Goal: Information Seeking & Learning: Learn about a topic

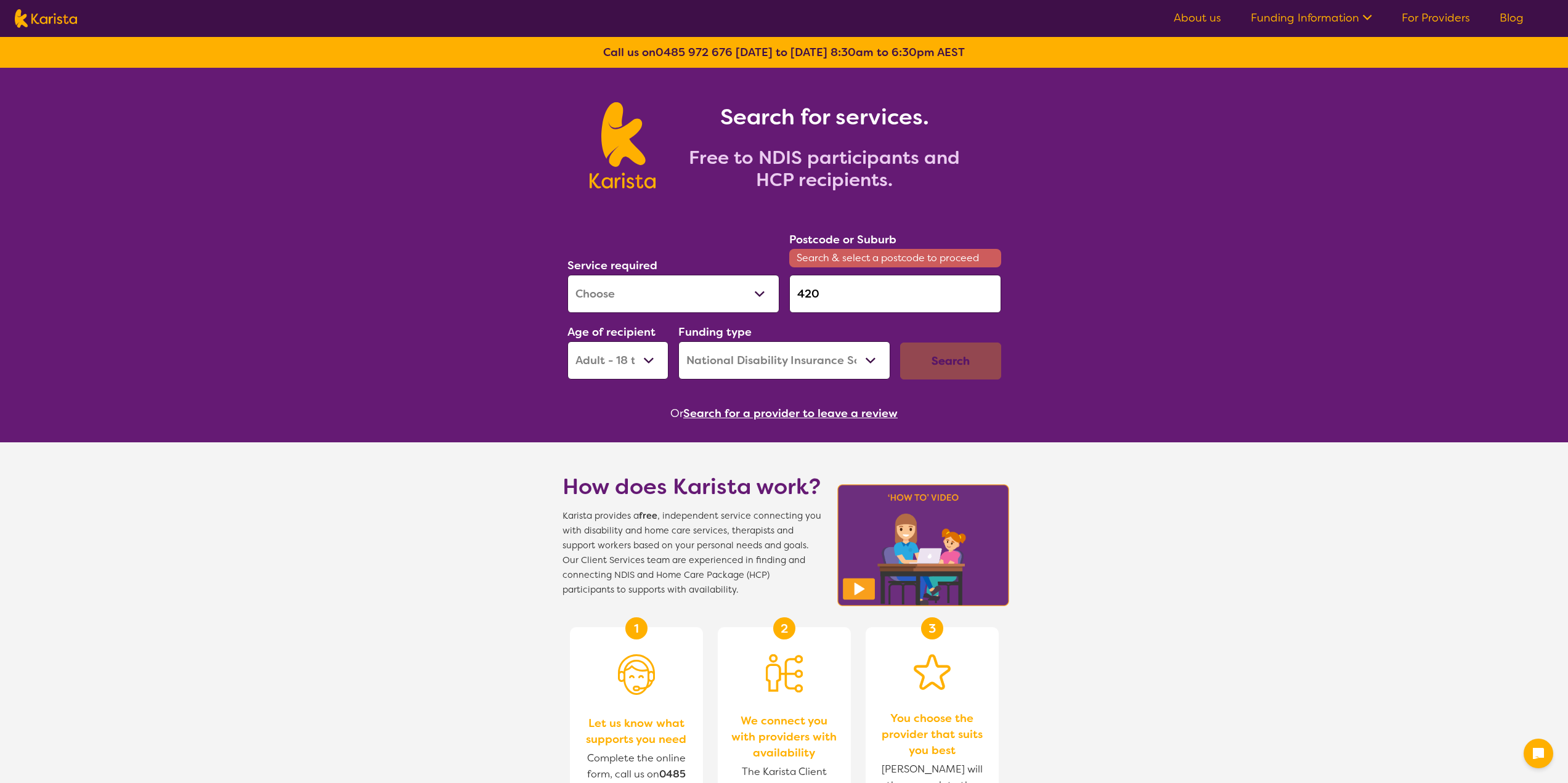
select select "[MEDICAL_DATA]"
select select "AD"
select select "NDIS"
type input "4"
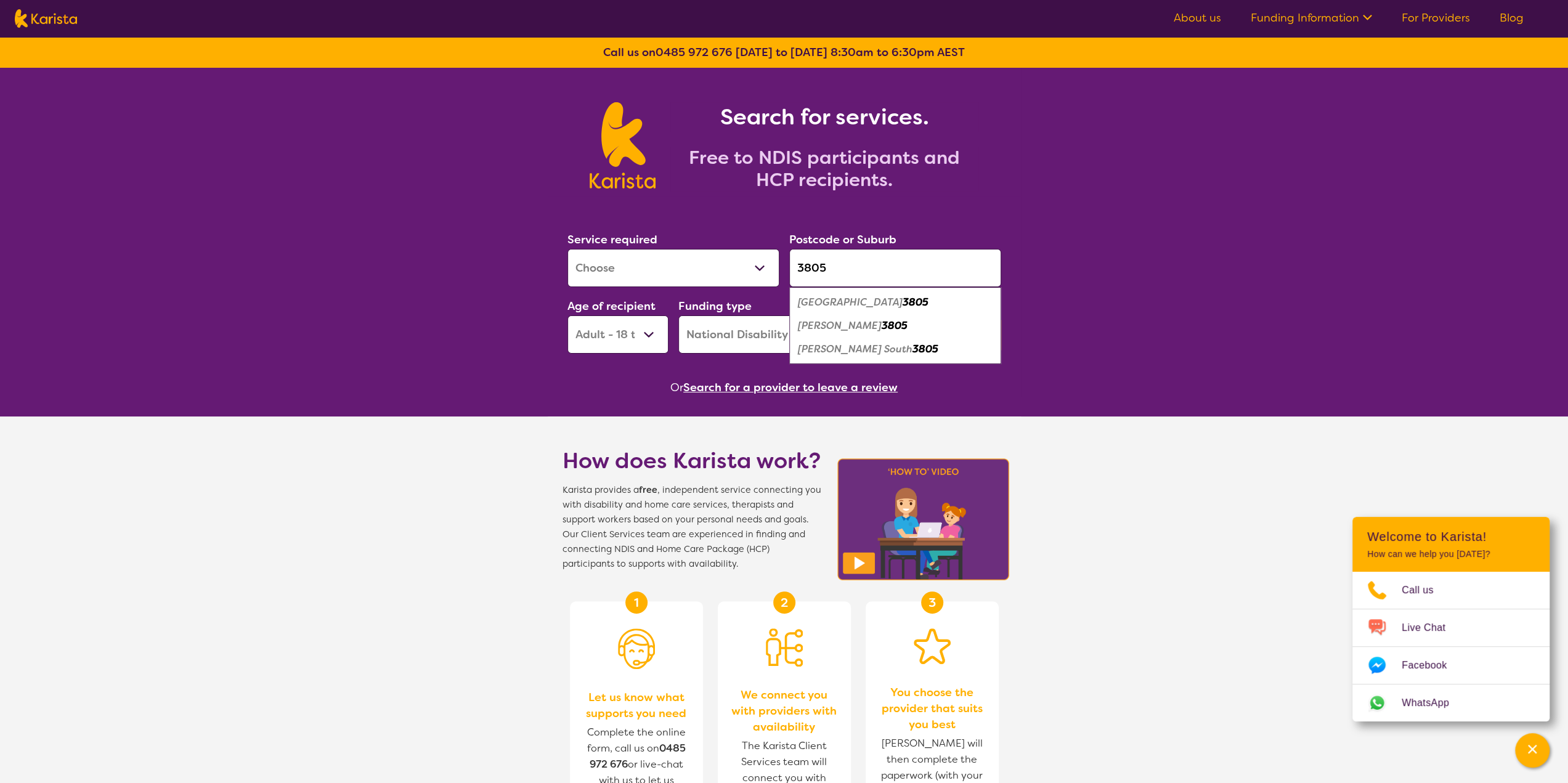
type input "3805"
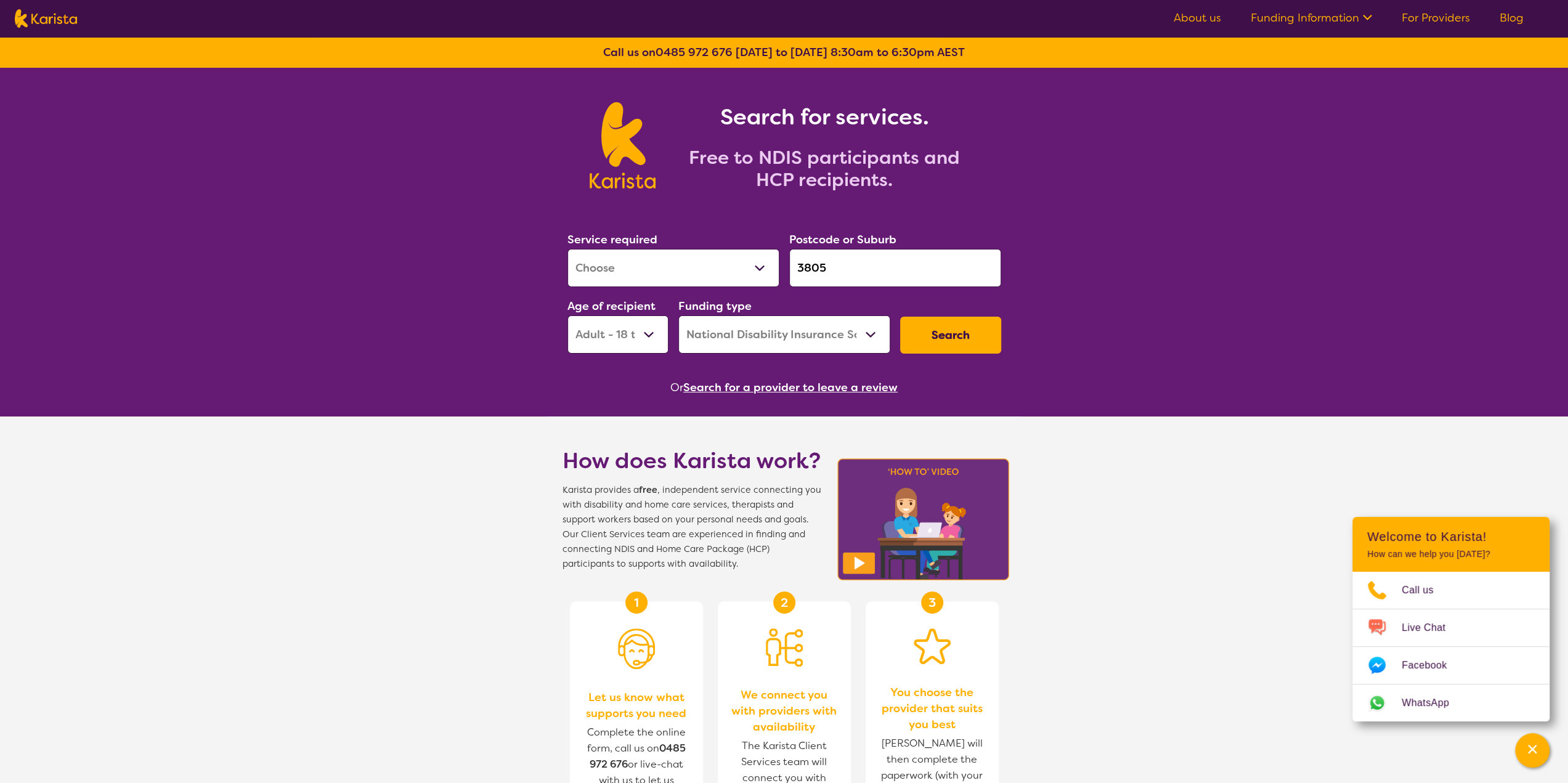
click at [704, 268] on select "Allied Health Assistant Assessment ([MEDICAL_DATA] or [MEDICAL_DATA]) Behaviour…" at bounding box center [673, 268] width 212 height 38
select select "Support worker"
click at [567, 249] on select "Allied Health Assistant Assessment ([MEDICAL_DATA] or [MEDICAL_DATA]) Behaviour…" at bounding box center [673, 268] width 212 height 38
click at [645, 340] on select "Early Childhood - 0 to 9 Child - 10 to 11 Adolescent - 12 to 17 Adult - 18 to 6…" at bounding box center [618, 334] width 101 height 38
select select "EC"
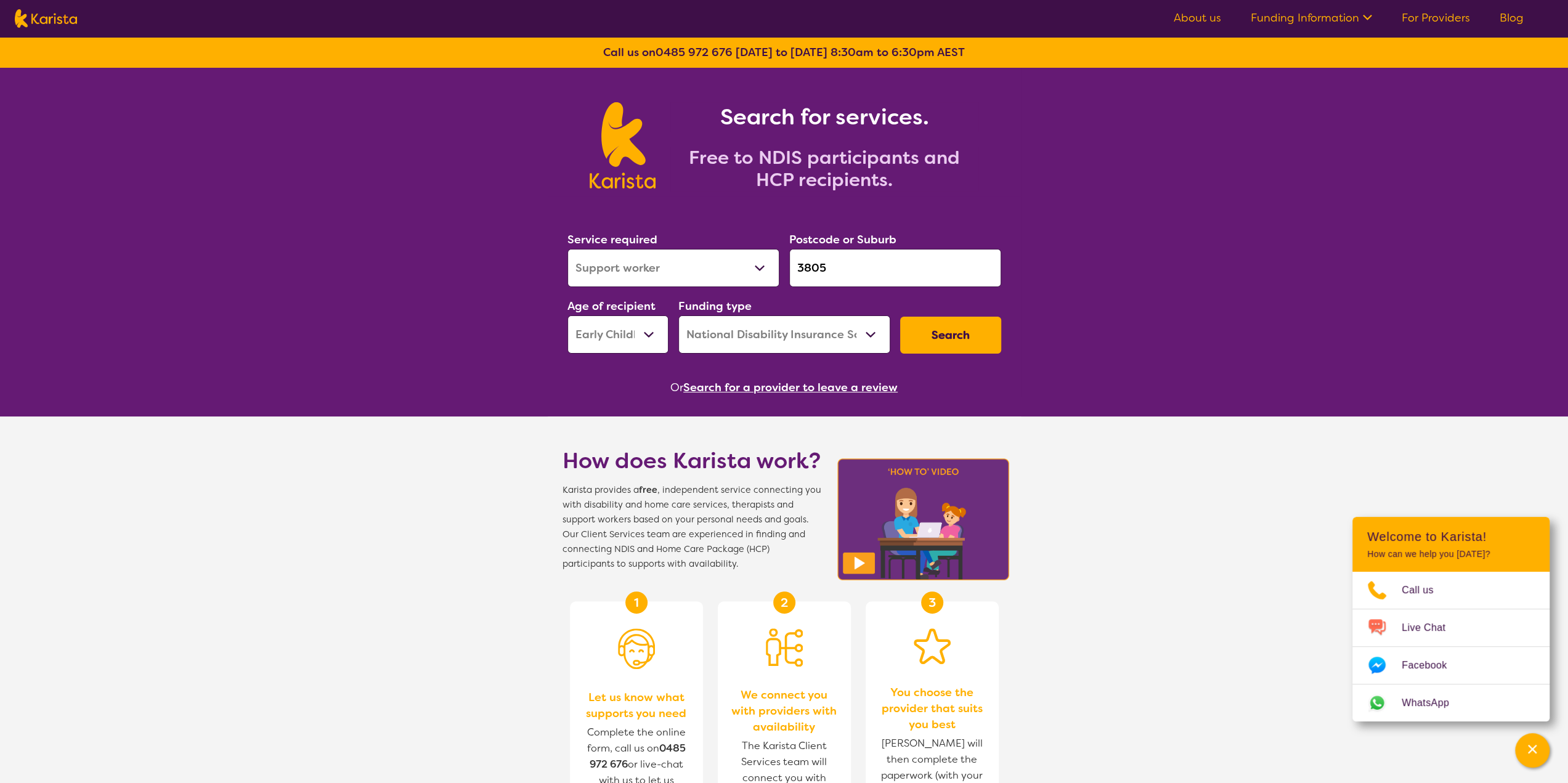
click at [567, 315] on select "Early Childhood - 0 to 9 Child - 10 to 11 Adolescent - 12 to 17 Adult - 18 to 6…" at bounding box center [618, 334] width 101 height 38
click at [946, 335] on button "Search" at bounding box center [951, 335] width 101 height 37
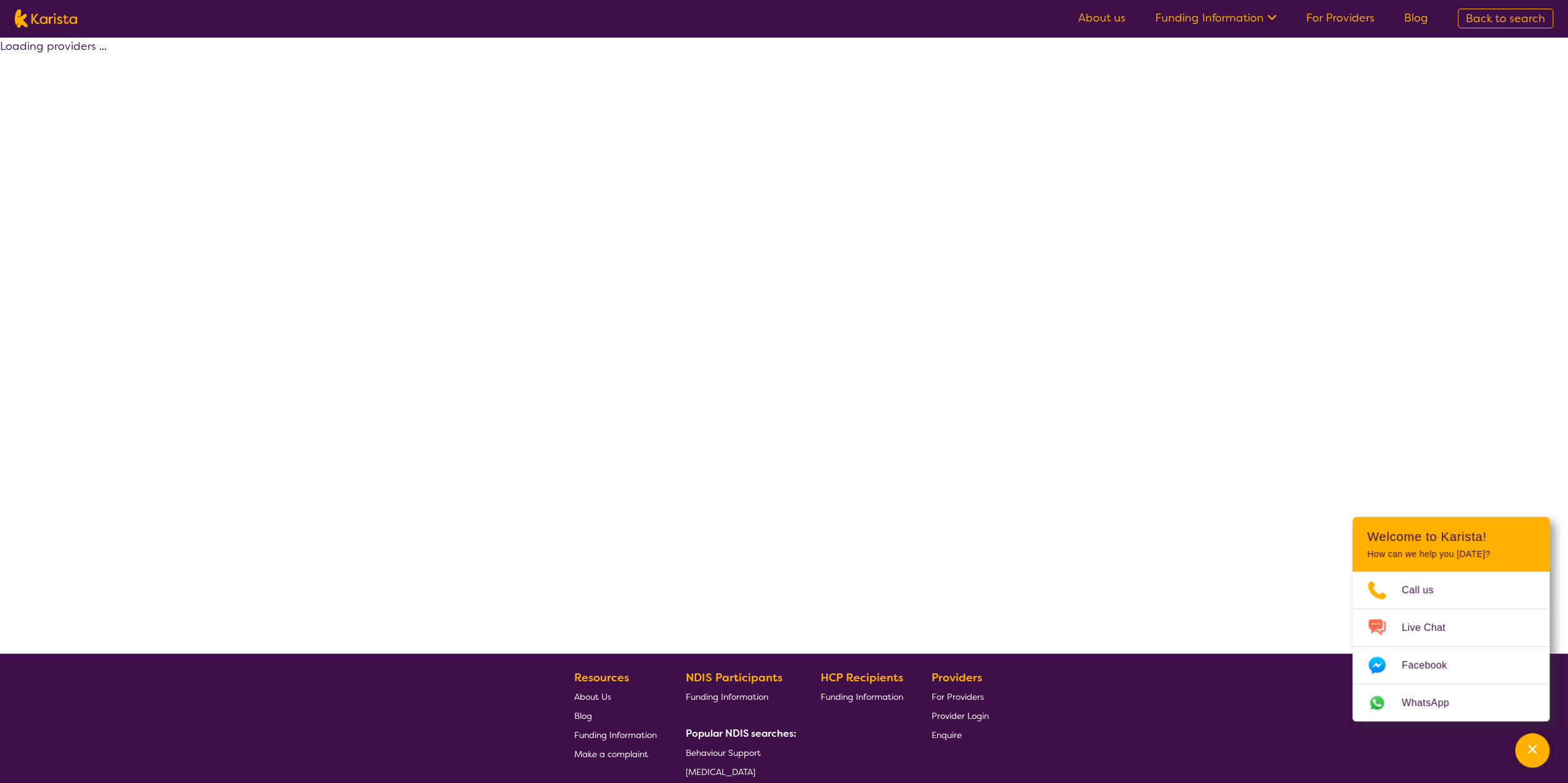
select select "by_score"
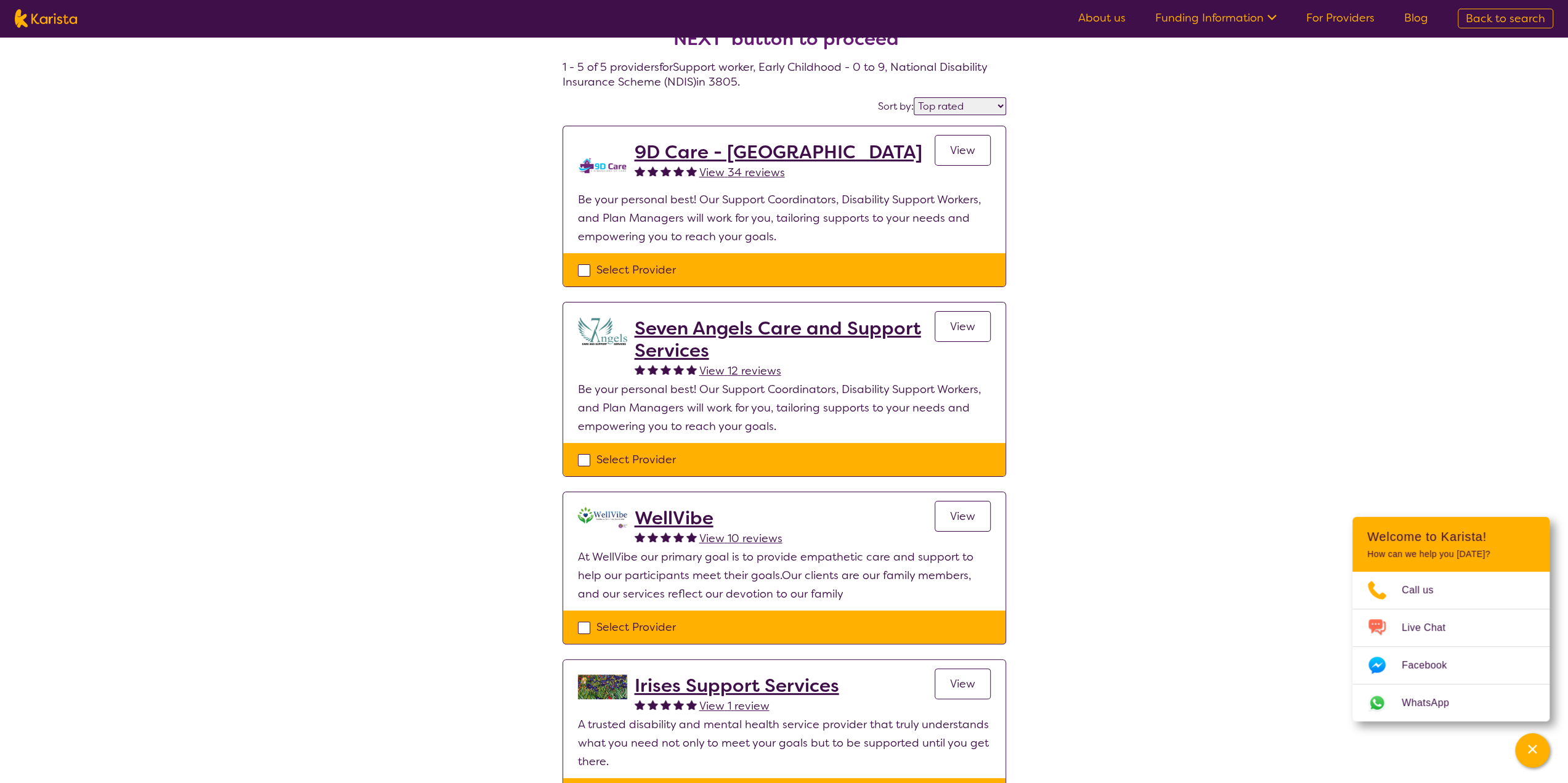
scroll to position [185, 0]
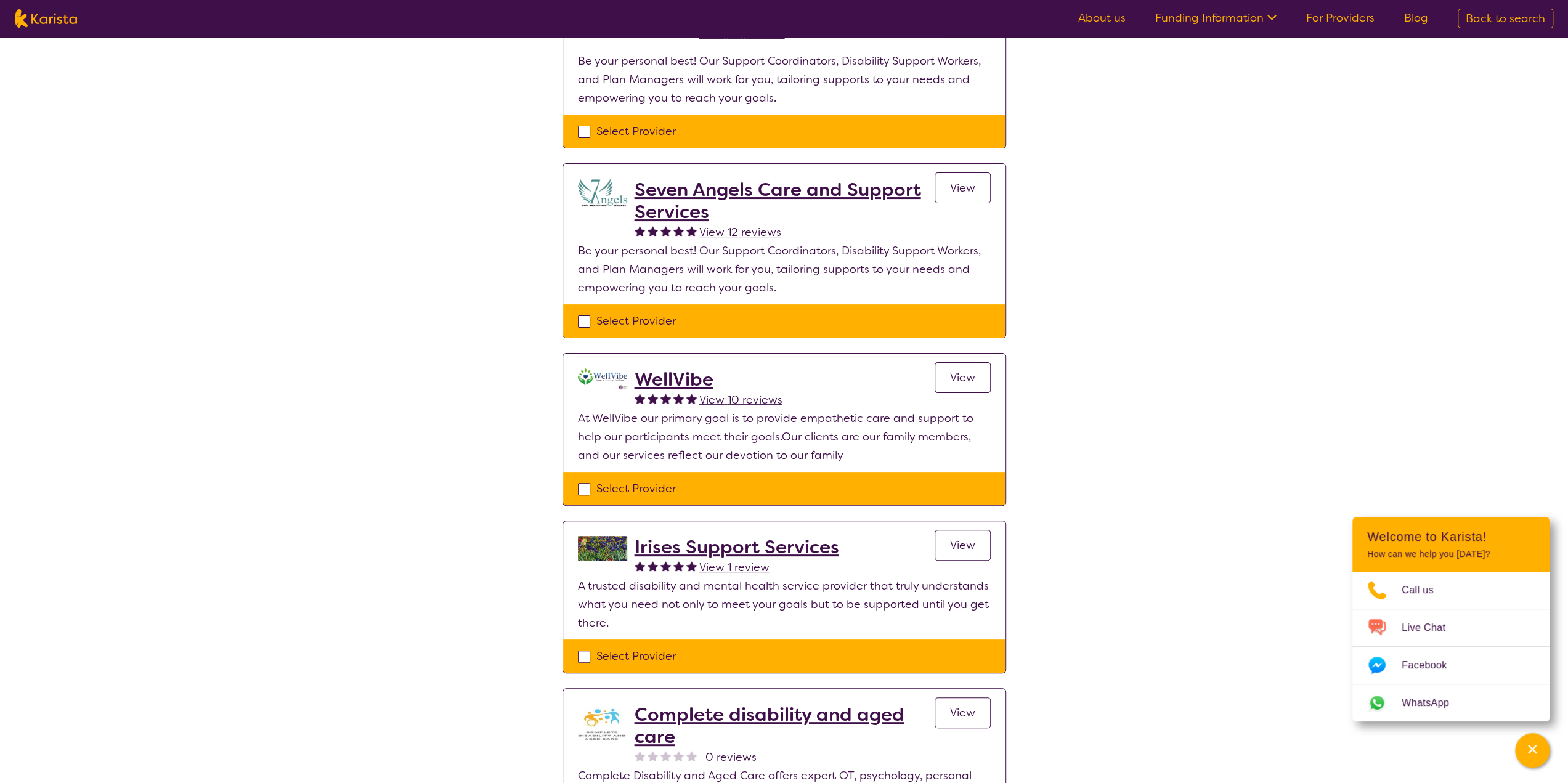
select select "Support worker"
select select "EC"
select select "NDIS"
